Goal: Find specific page/section: Find specific page/section

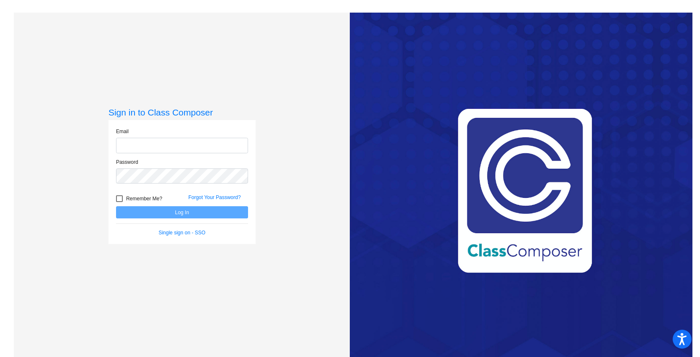
type input "[EMAIL_ADDRESS][DOMAIN_NAME]"
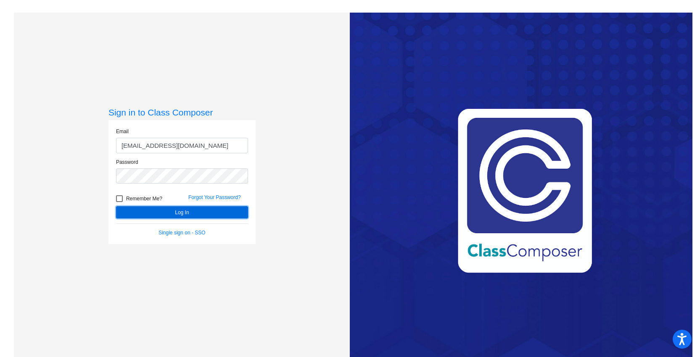
click at [186, 217] on button "Log In" at bounding box center [182, 212] width 132 height 12
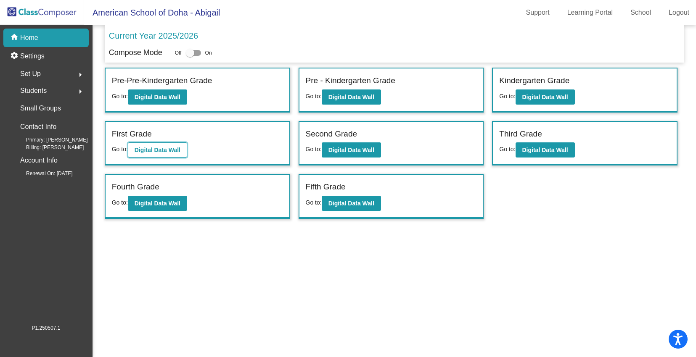
click at [150, 151] on b "Digital Data Wall" at bounding box center [158, 150] width 46 height 7
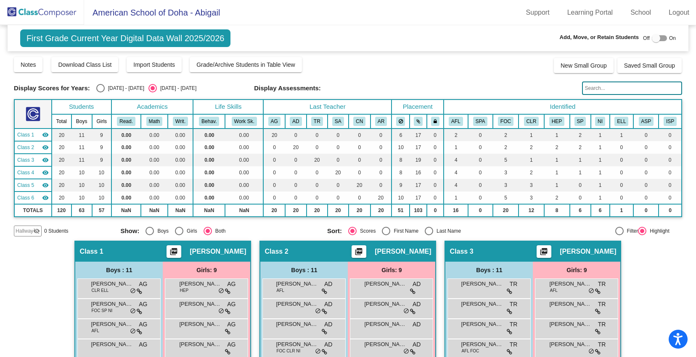
click at [150, 151] on td "0.00" at bounding box center [154, 147] width 27 height 13
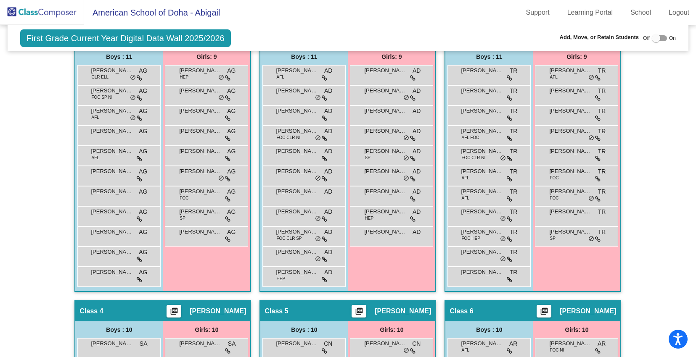
scroll to position [224, 0]
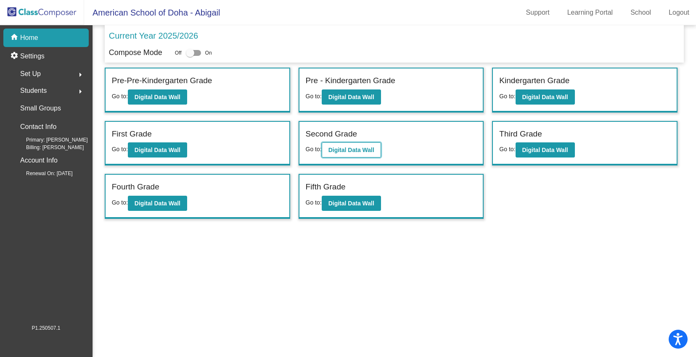
click at [362, 148] on b "Digital Data Wall" at bounding box center [351, 150] width 46 height 7
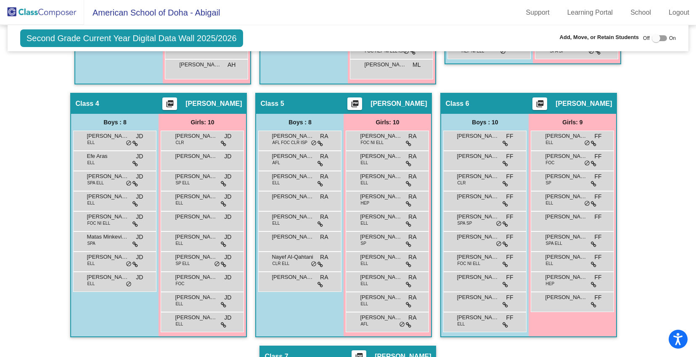
scroll to position [414, 0]
